Goal: Navigation & Orientation: Find specific page/section

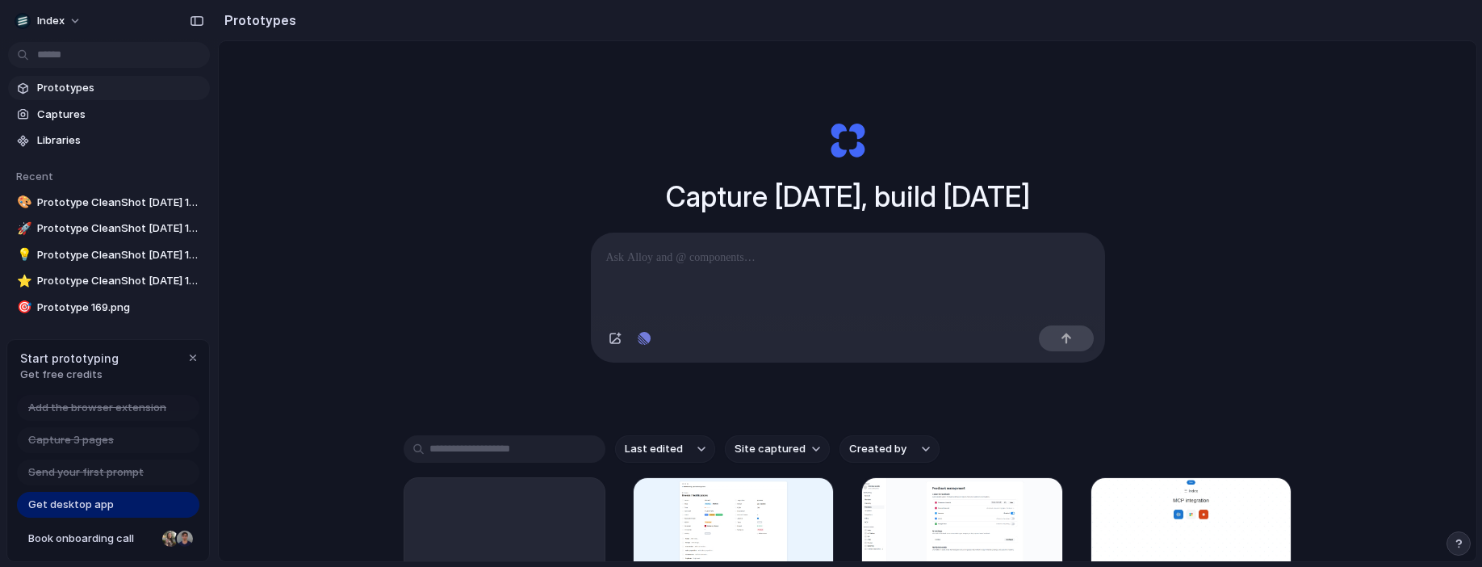
scroll to position [350, 0]
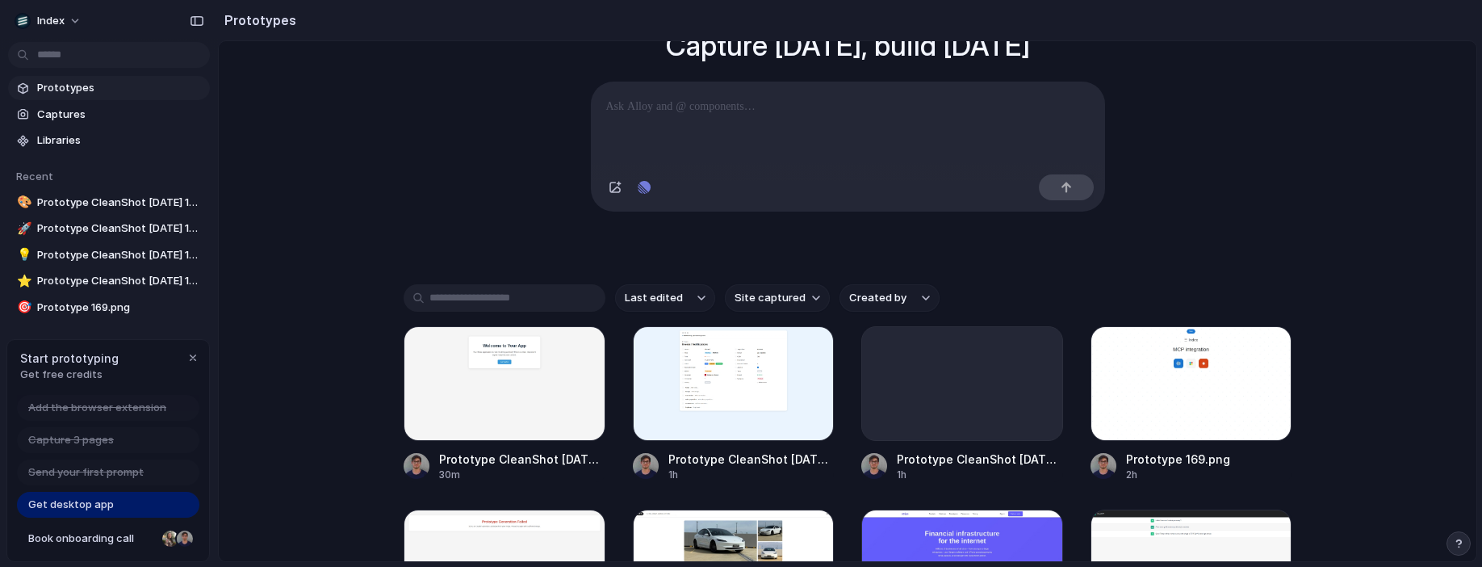
scroll to position [234, 0]
